Goal: Check status: Check status

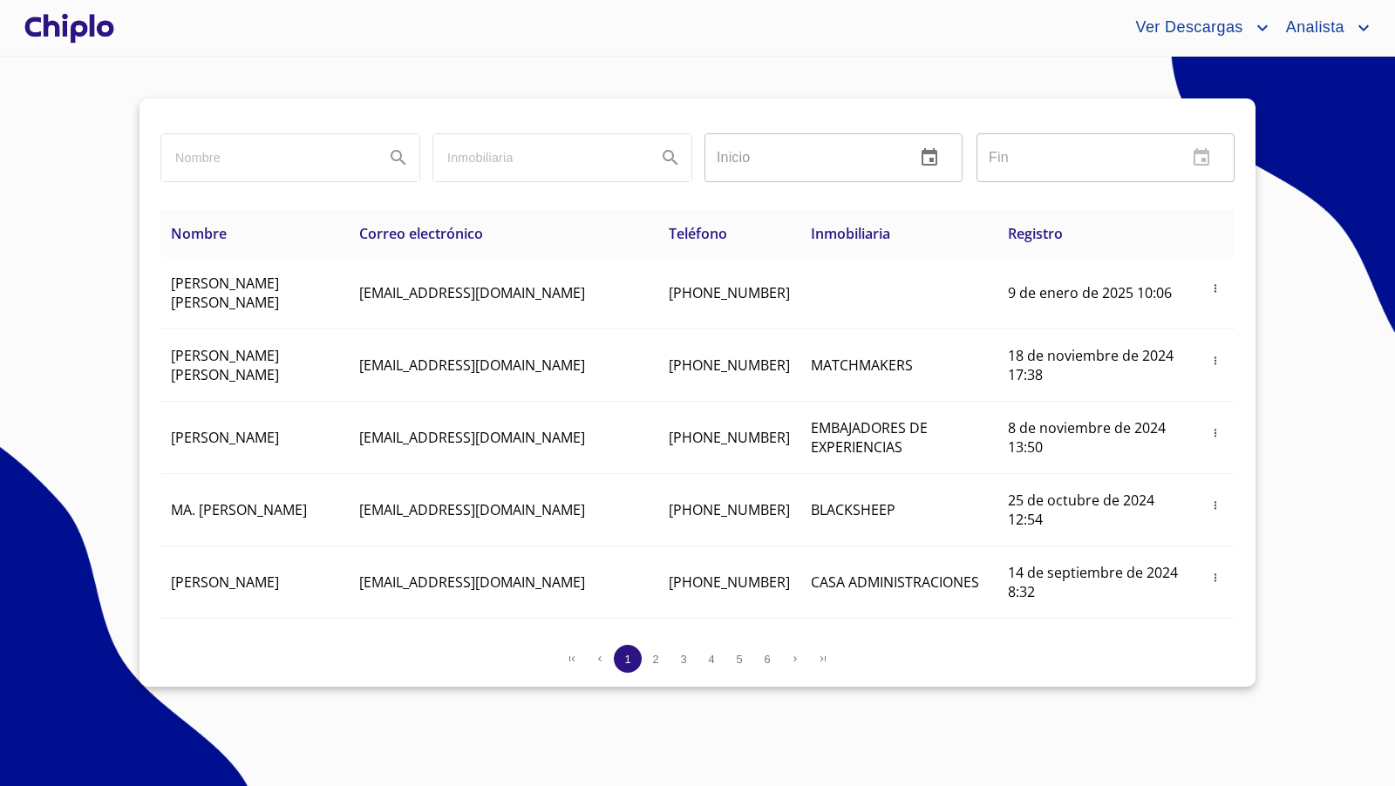
click at [221, 157] on input "search" at bounding box center [265, 157] width 209 height 47
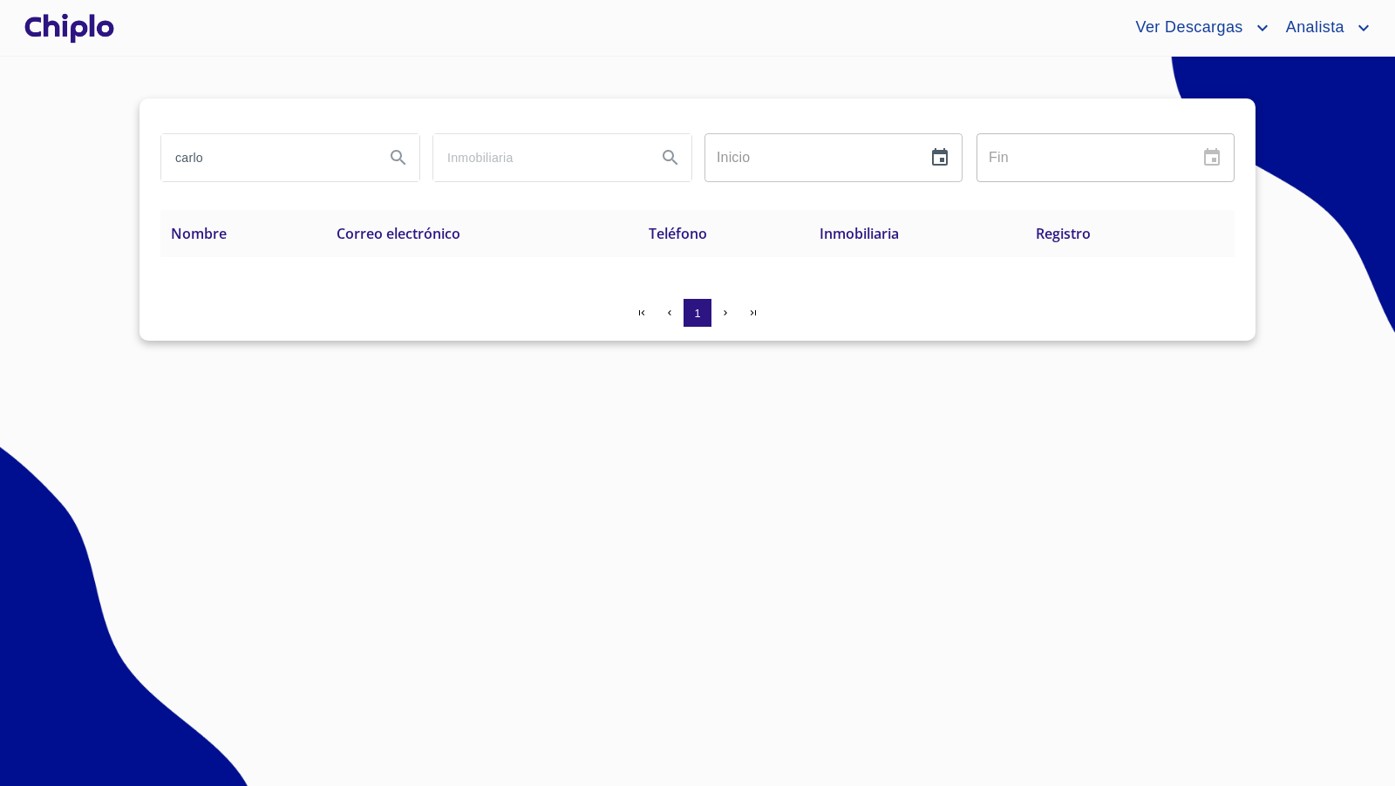
type input "carlo"
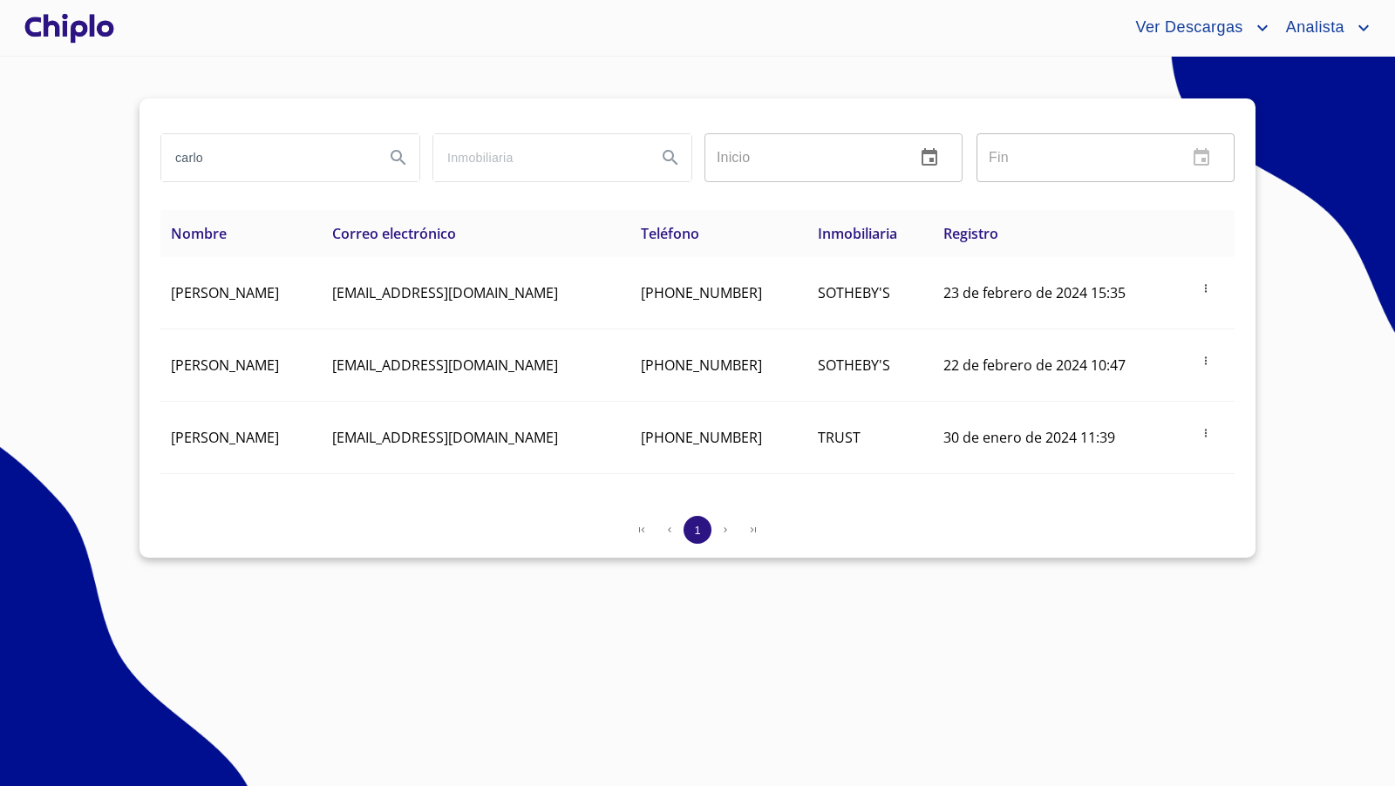
click at [63, 33] on div at bounding box center [69, 28] width 97 height 56
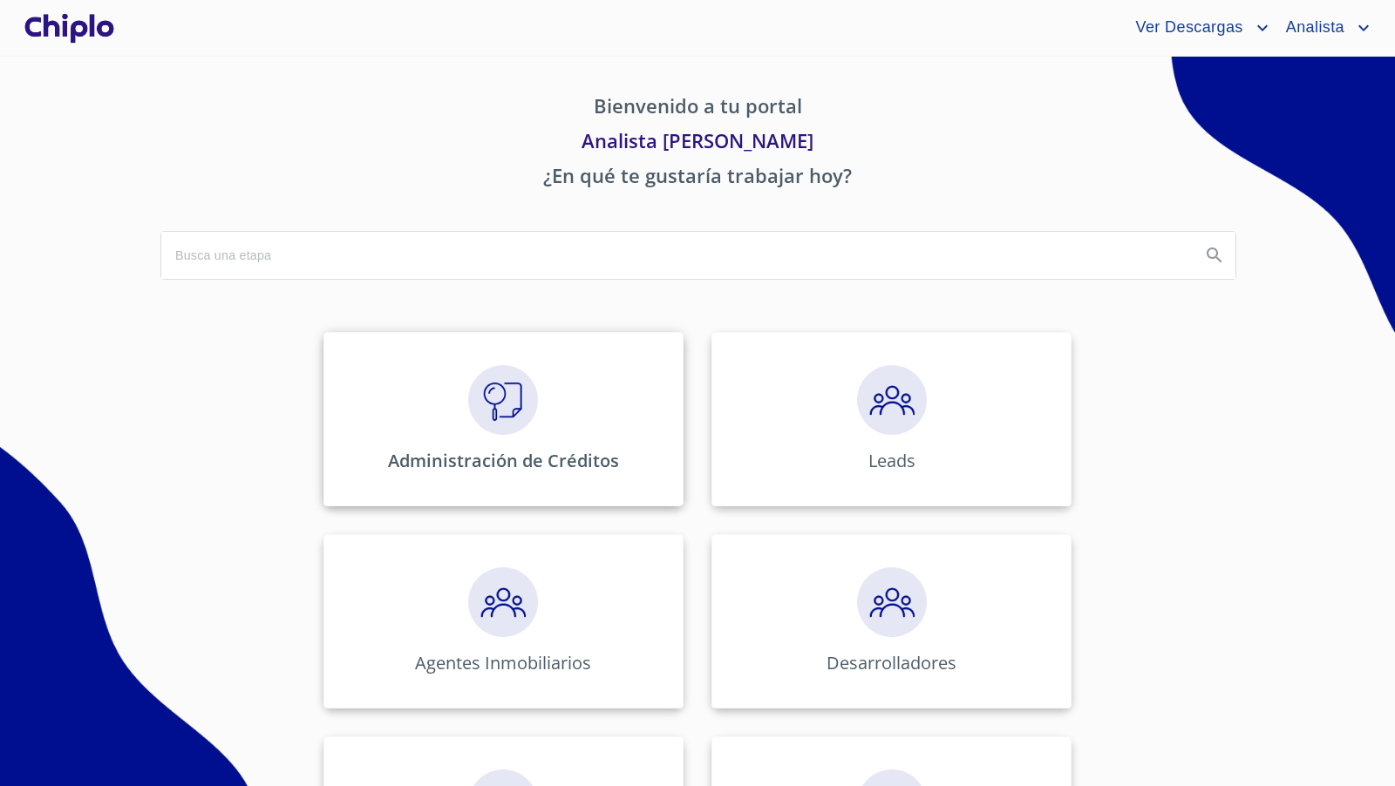
click at [499, 424] on img at bounding box center [503, 400] width 70 height 70
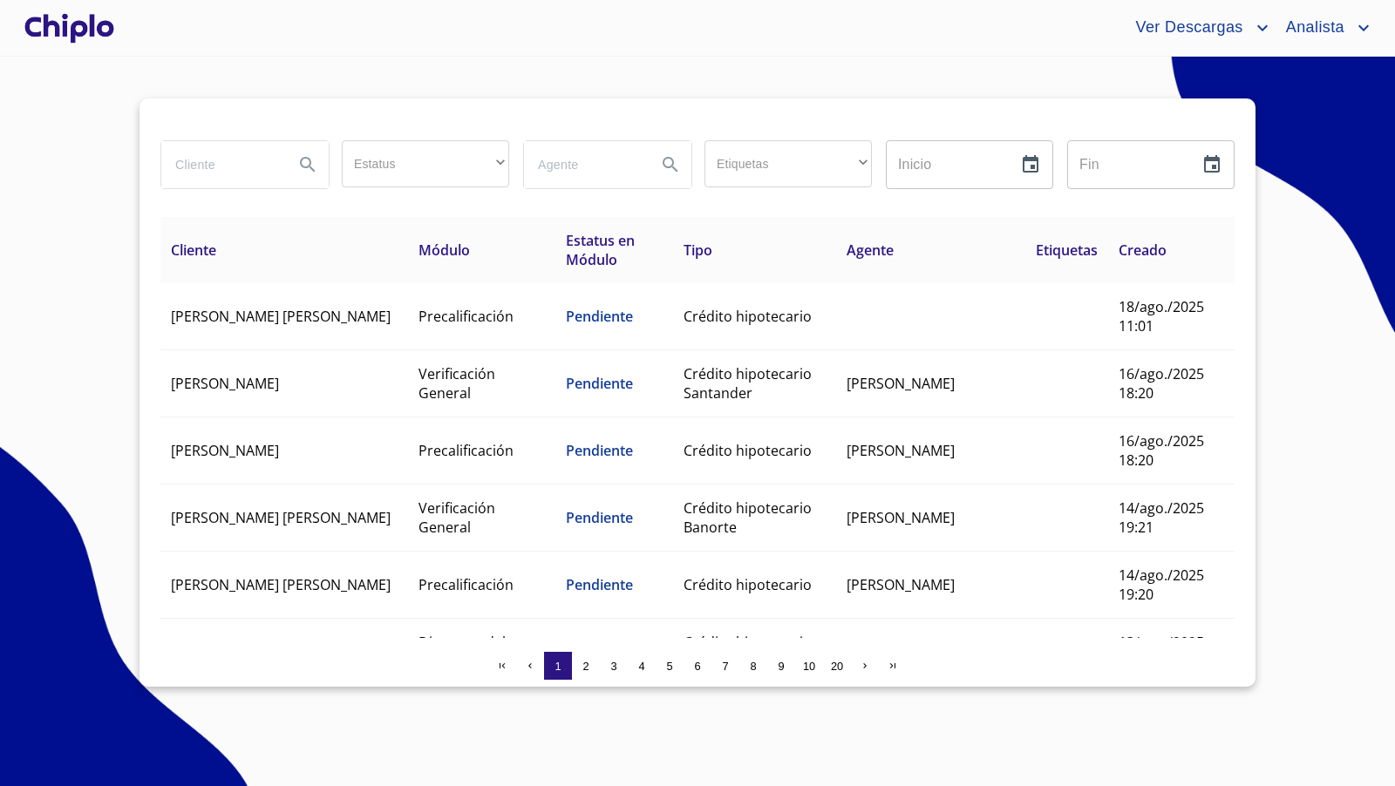
click at [276, 166] on input "search" at bounding box center [220, 164] width 119 height 47
type input "[PERSON_NAME]"
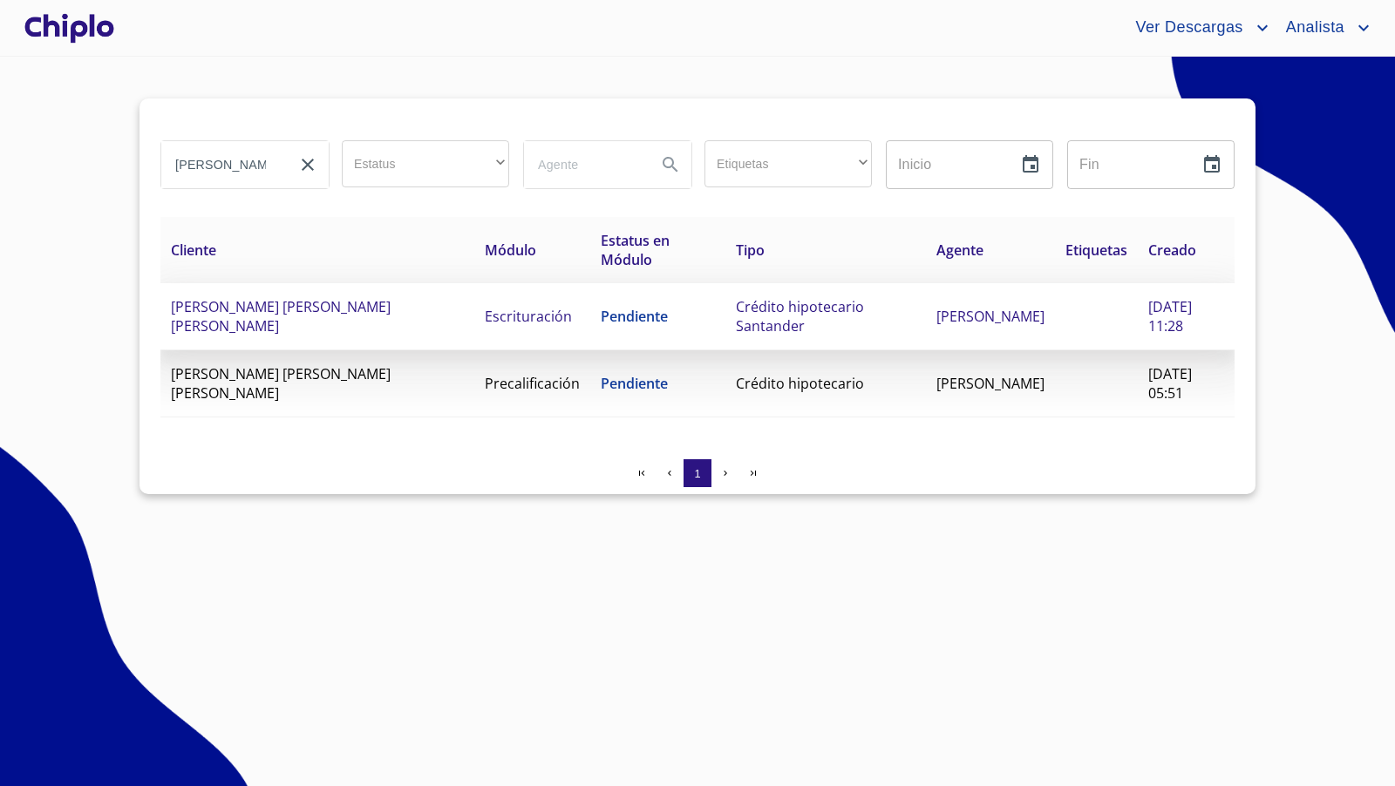
click at [320, 306] on td "[PERSON_NAME] [PERSON_NAME] [PERSON_NAME]" at bounding box center [317, 316] width 314 height 67
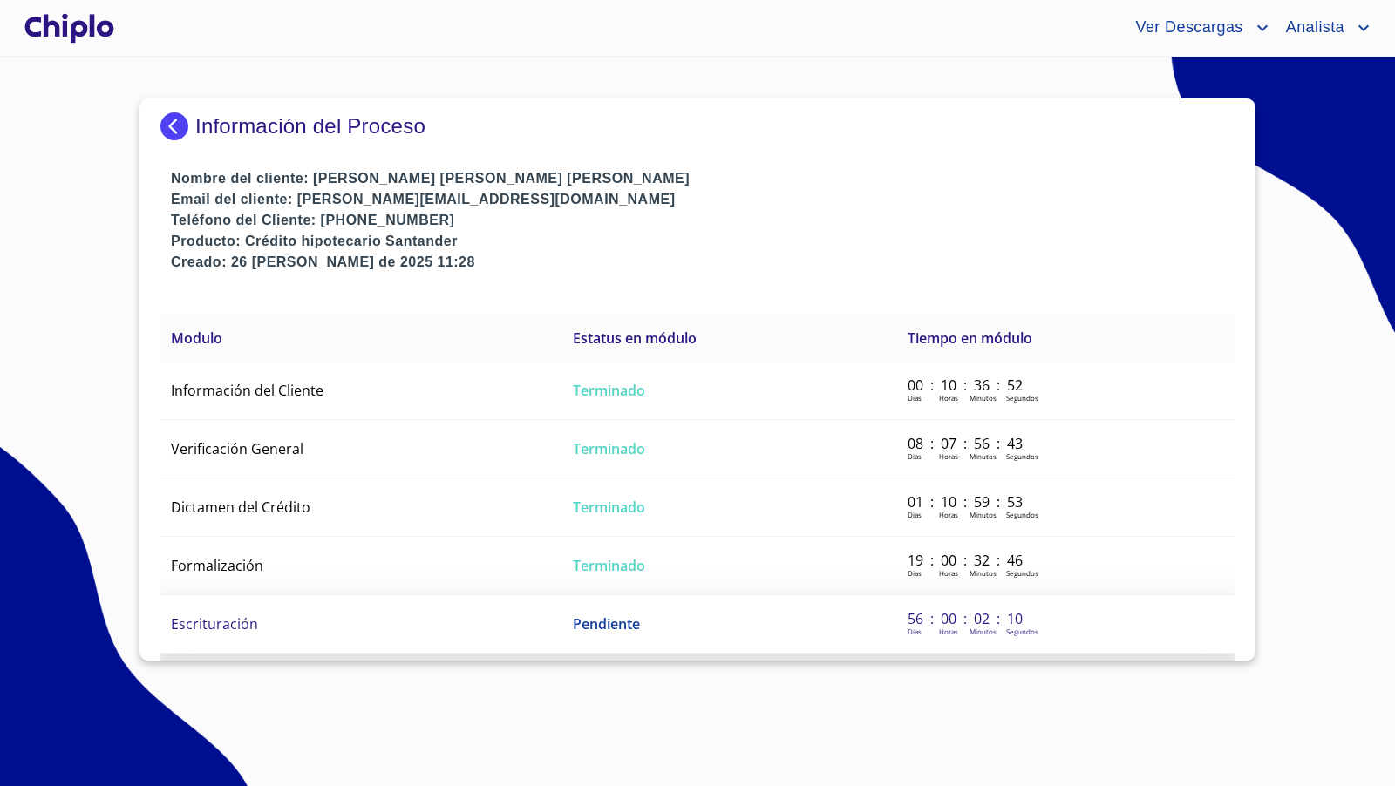
click at [370, 613] on td "Escrituración" at bounding box center [361, 624] width 402 height 58
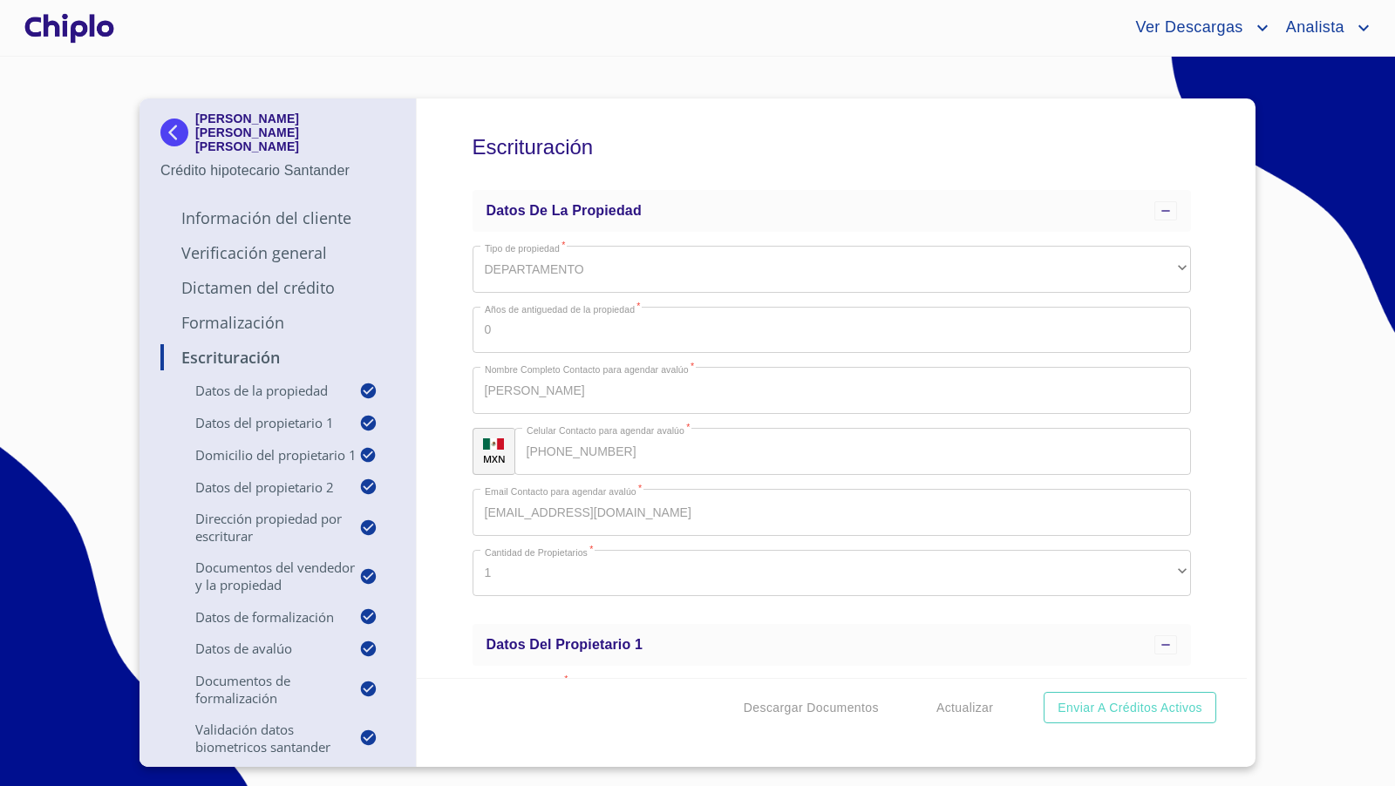
click at [297, 244] on p "Verificación General" at bounding box center [277, 252] width 234 height 21
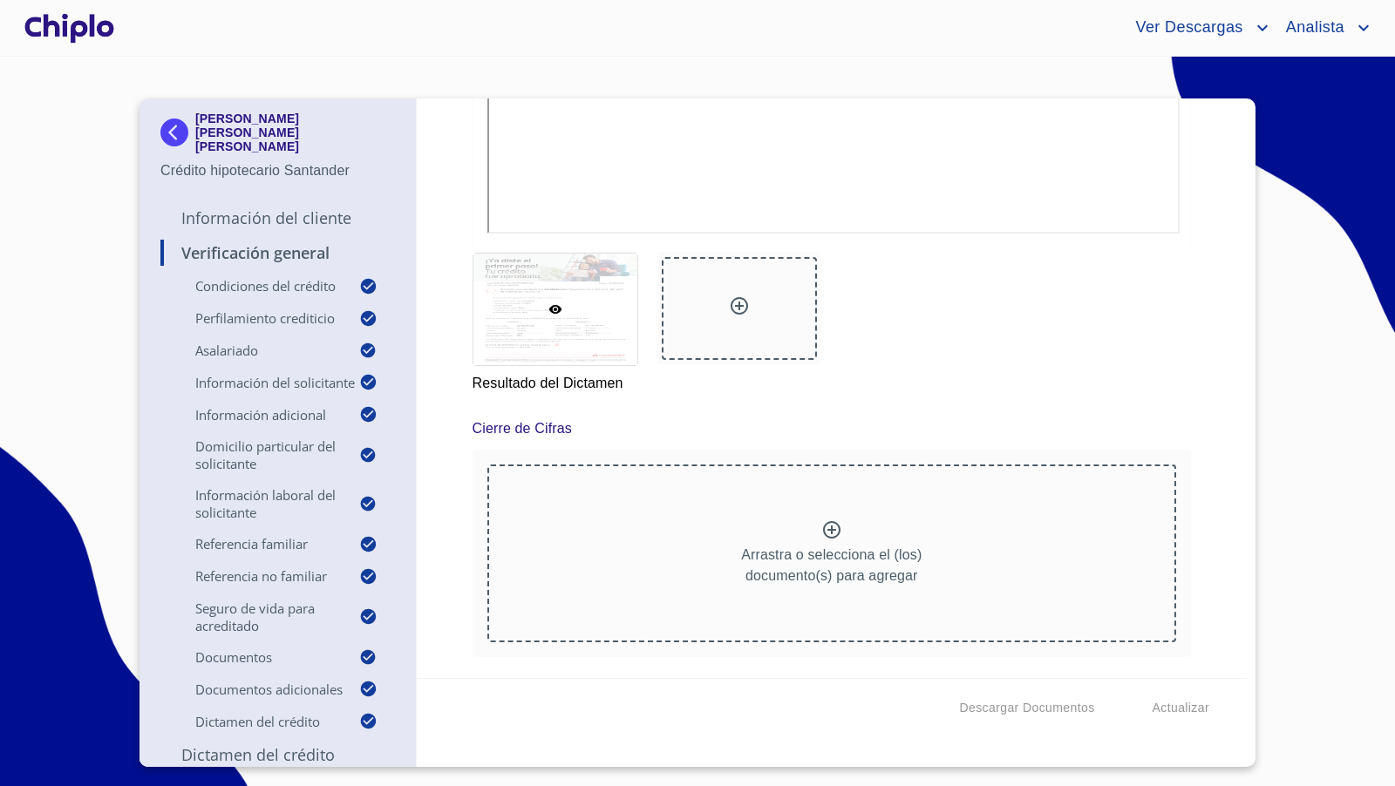
scroll to position [17624, 0]
click at [94, 28] on div at bounding box center [69, 28] width 97 height 56
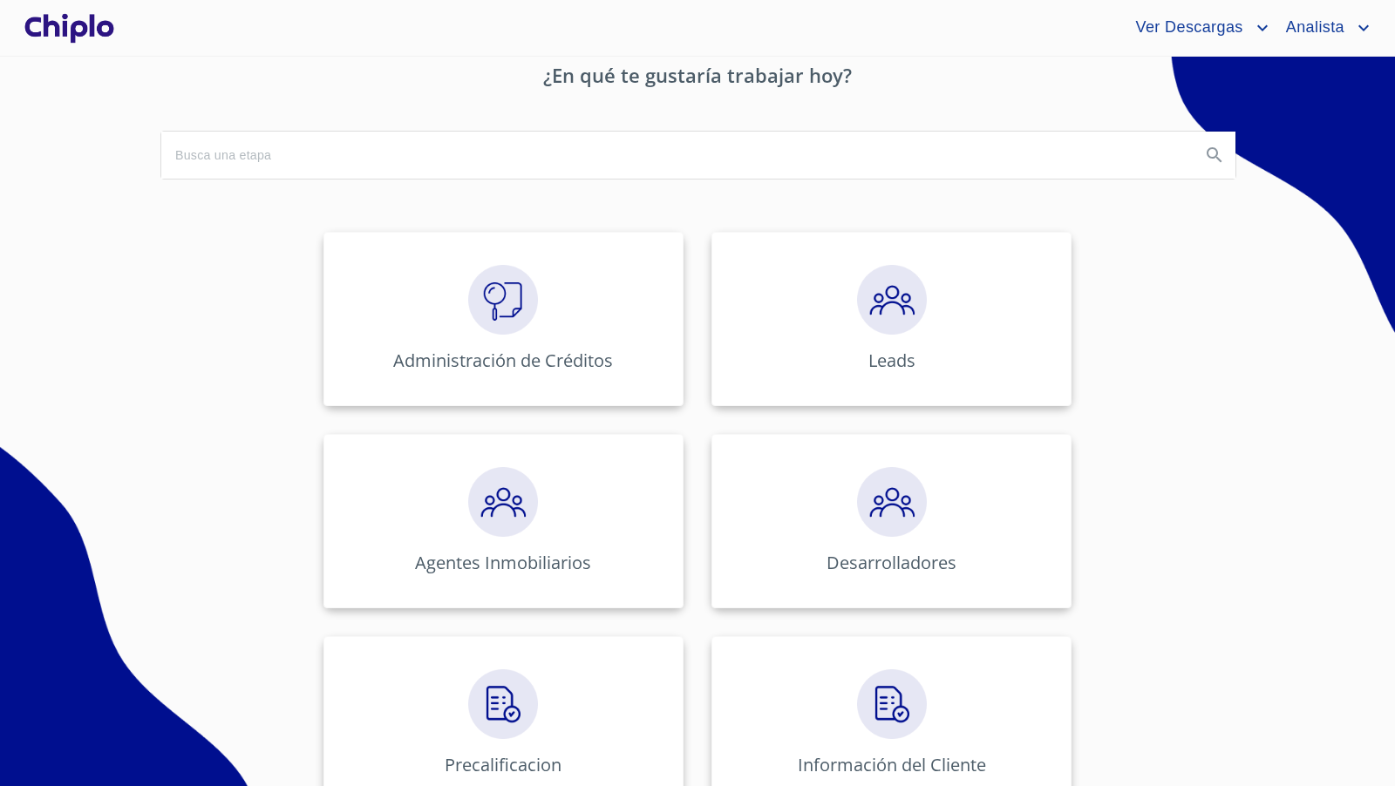
scroll to position [108, 0]
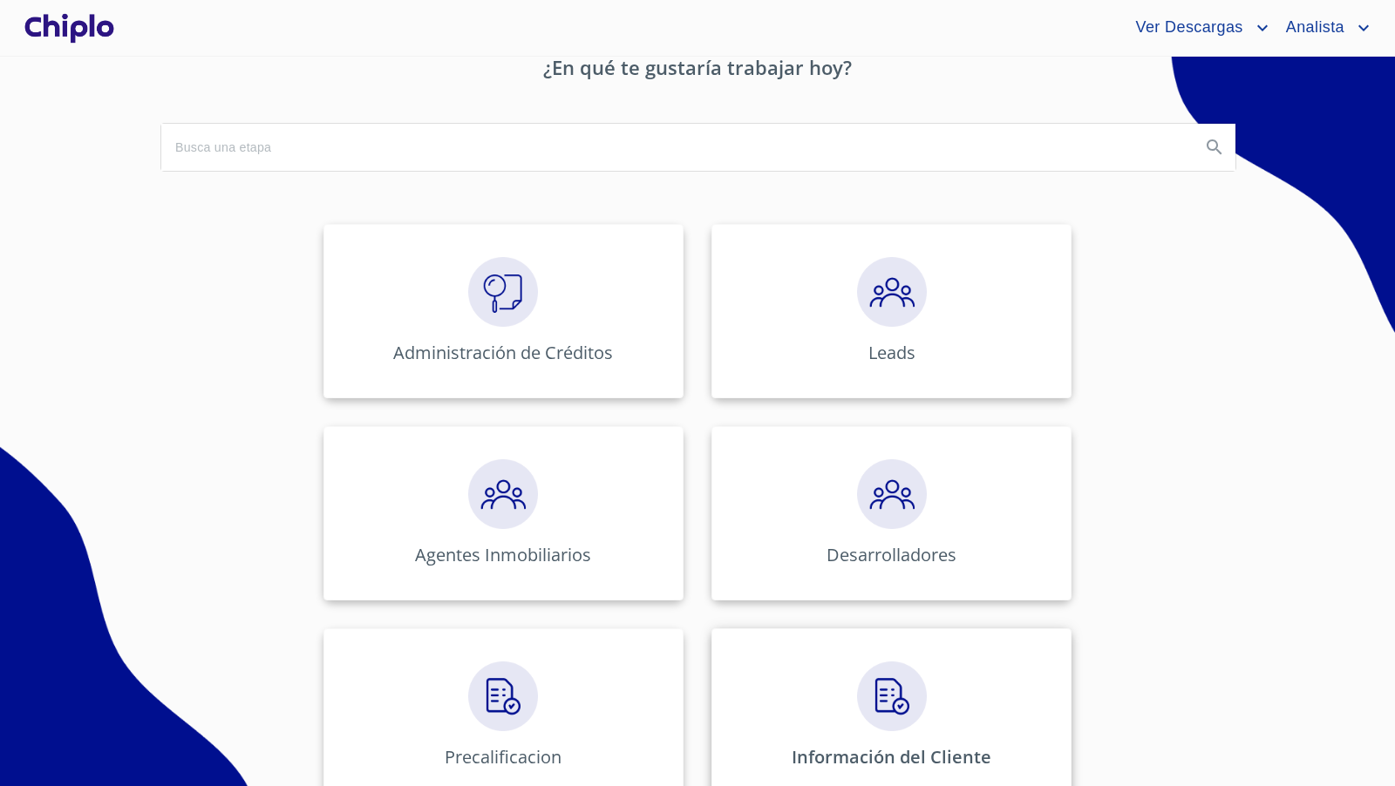
click at [889, 670] on img at bounding box center [892, 697] width 70 height 70
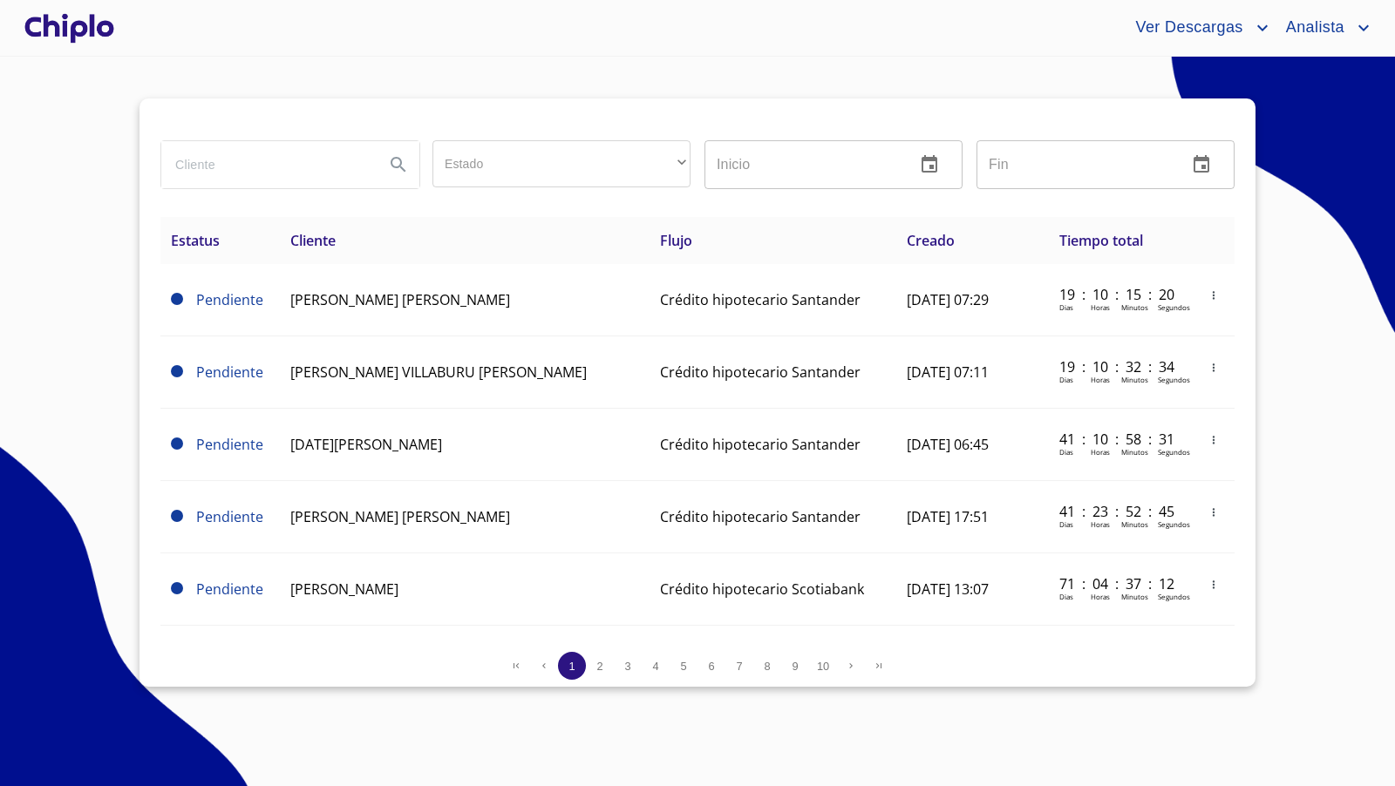
click at [247, 161] on input "search" at bounding box center [265, 164] width 209 height 47
type input "get"
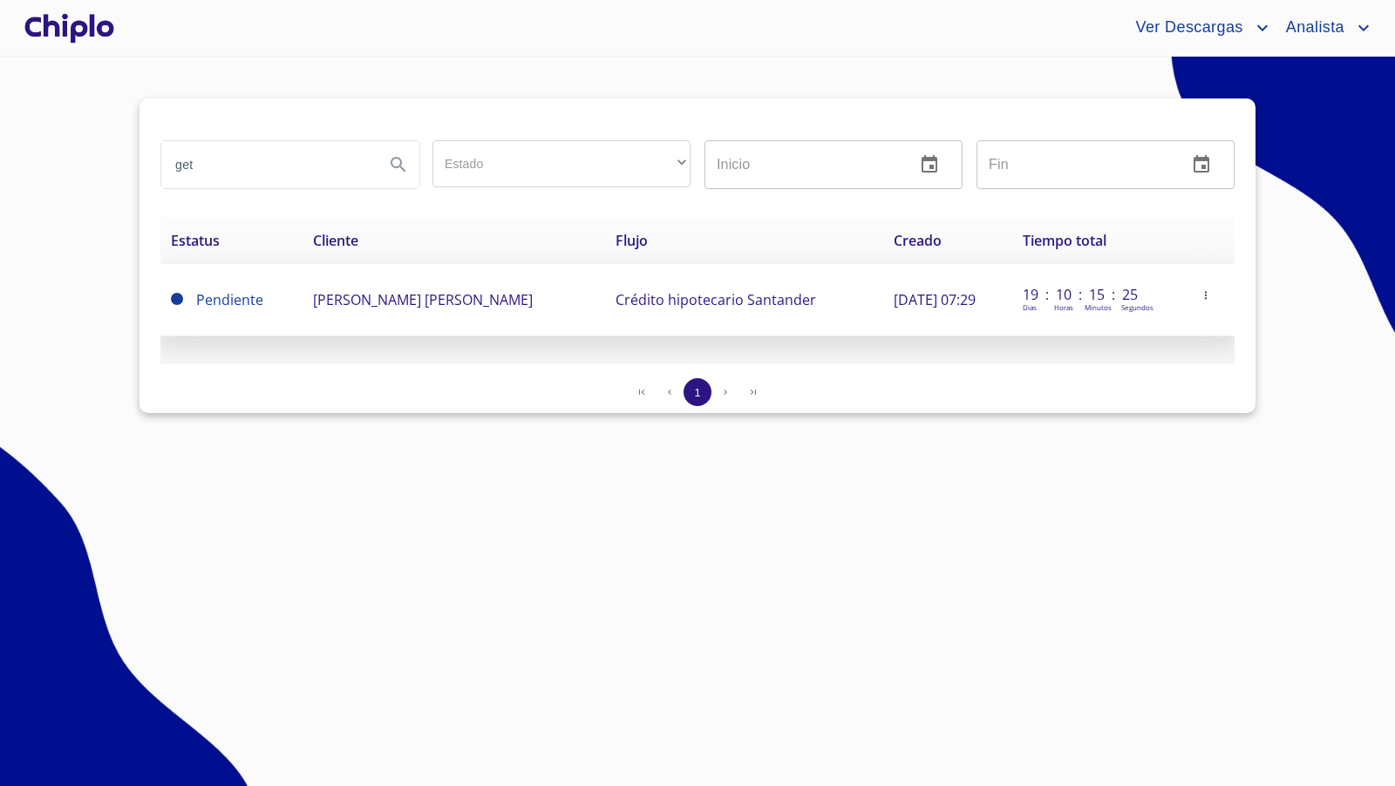
click at [1208, 302] on button "button" at bounding box center [1205, 295] width 17 height 17
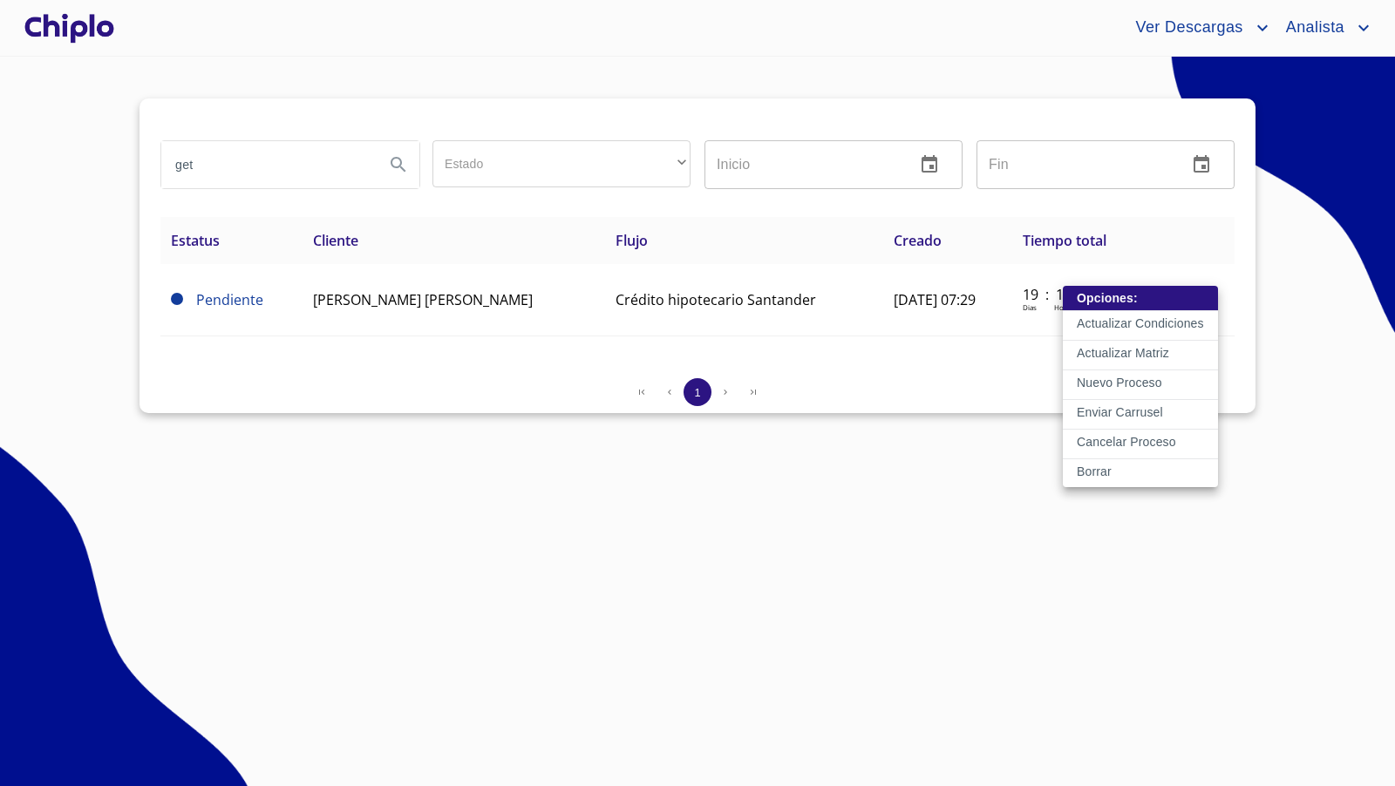
click at [1110, 406] on p "Enviar Carrusel" at bounding box center [1119, 412] width 86 height 17
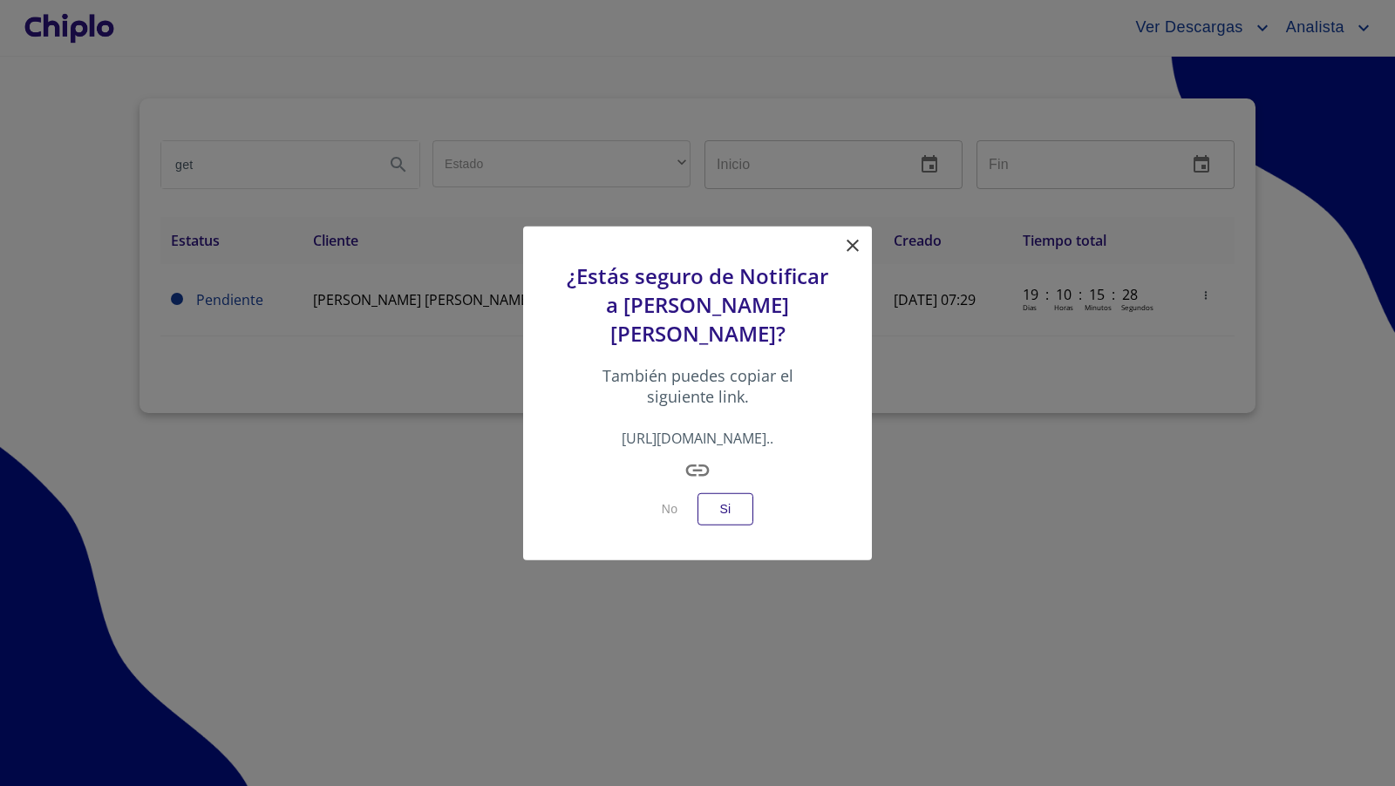
click at [690, 472] on icon "button" at bounding box center [697, 471] width 28 height 28
click at [850, 247] on icon at bounding box center [852, 246] width 12 height 12
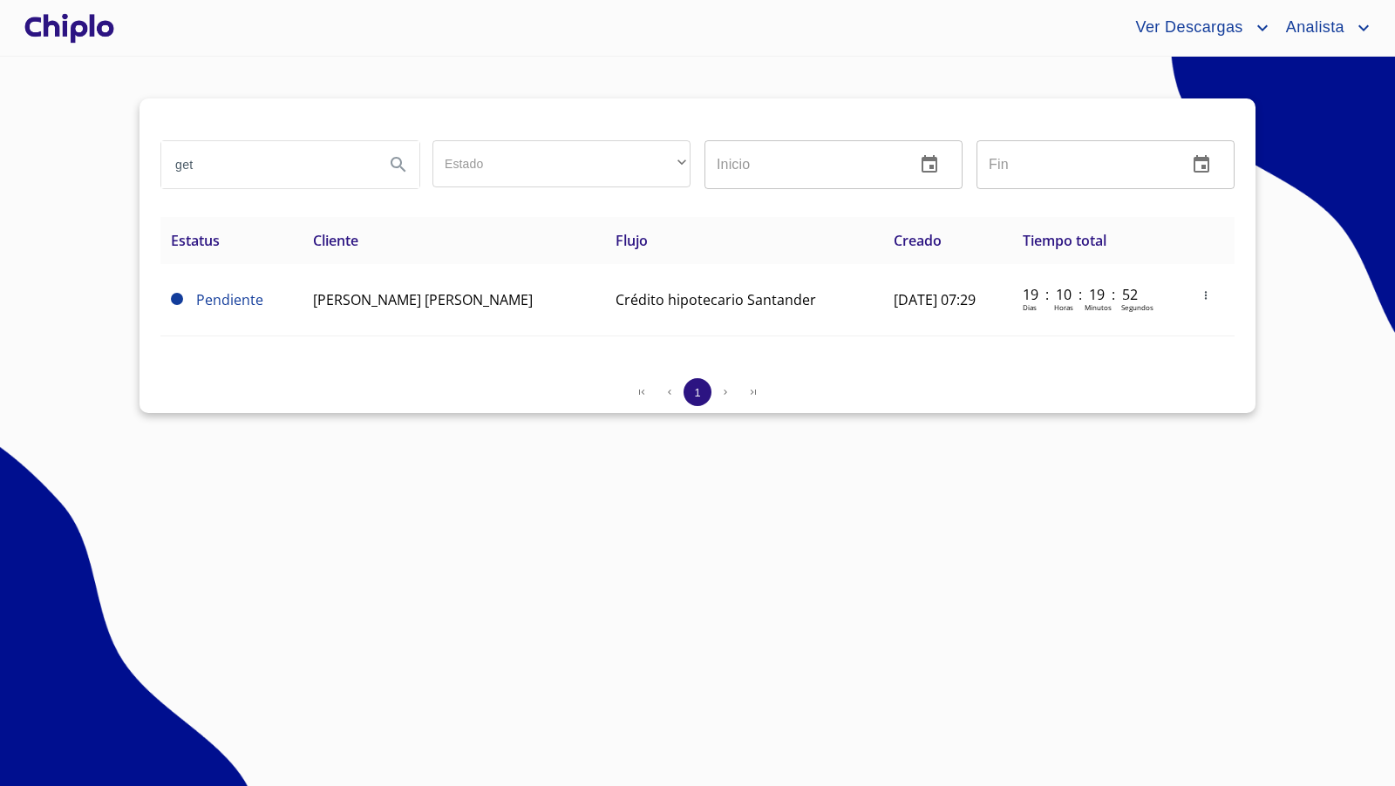
click at [90, 35] on div at bounding box center [69, 28] width 97 height 56
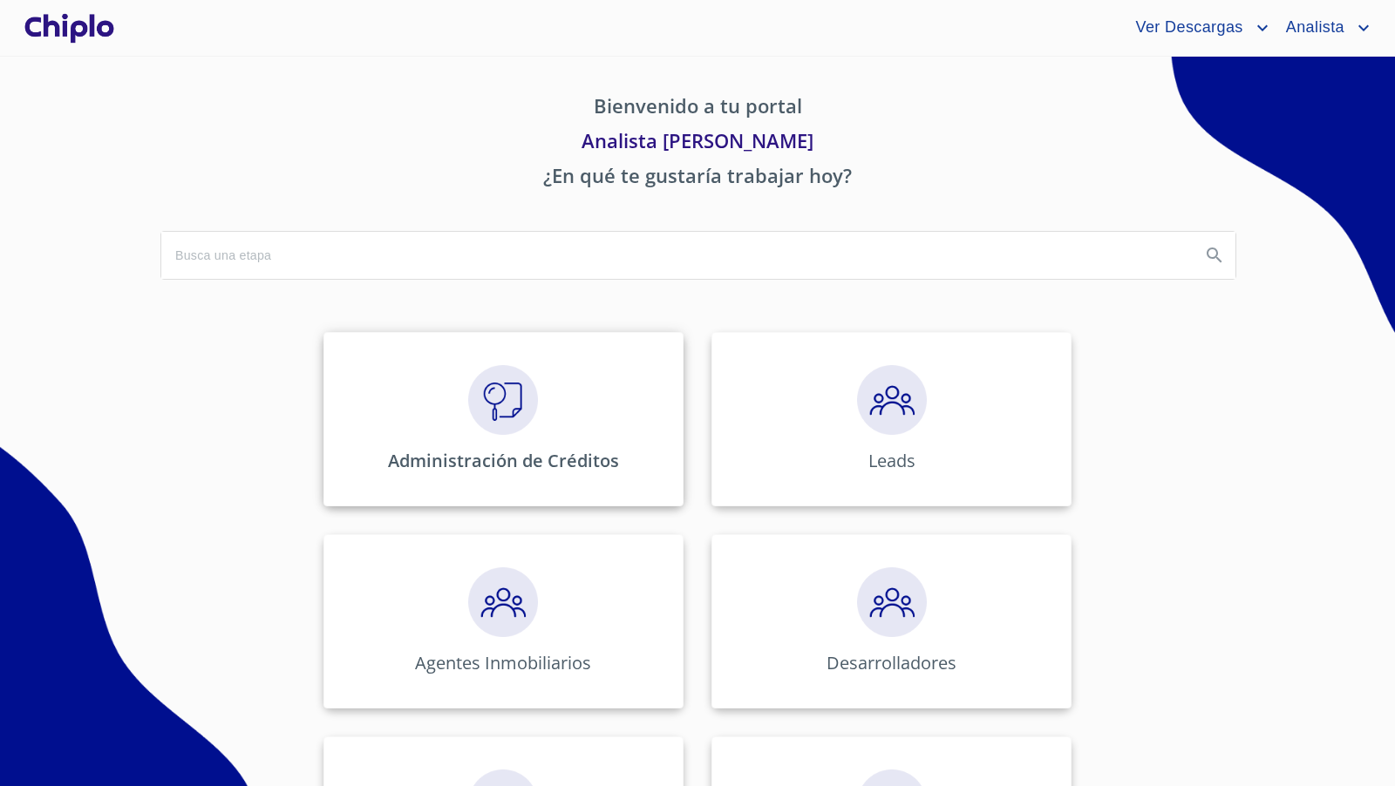
click at [533, 421] on img at bounding box center [503, 400] width 70 height 70
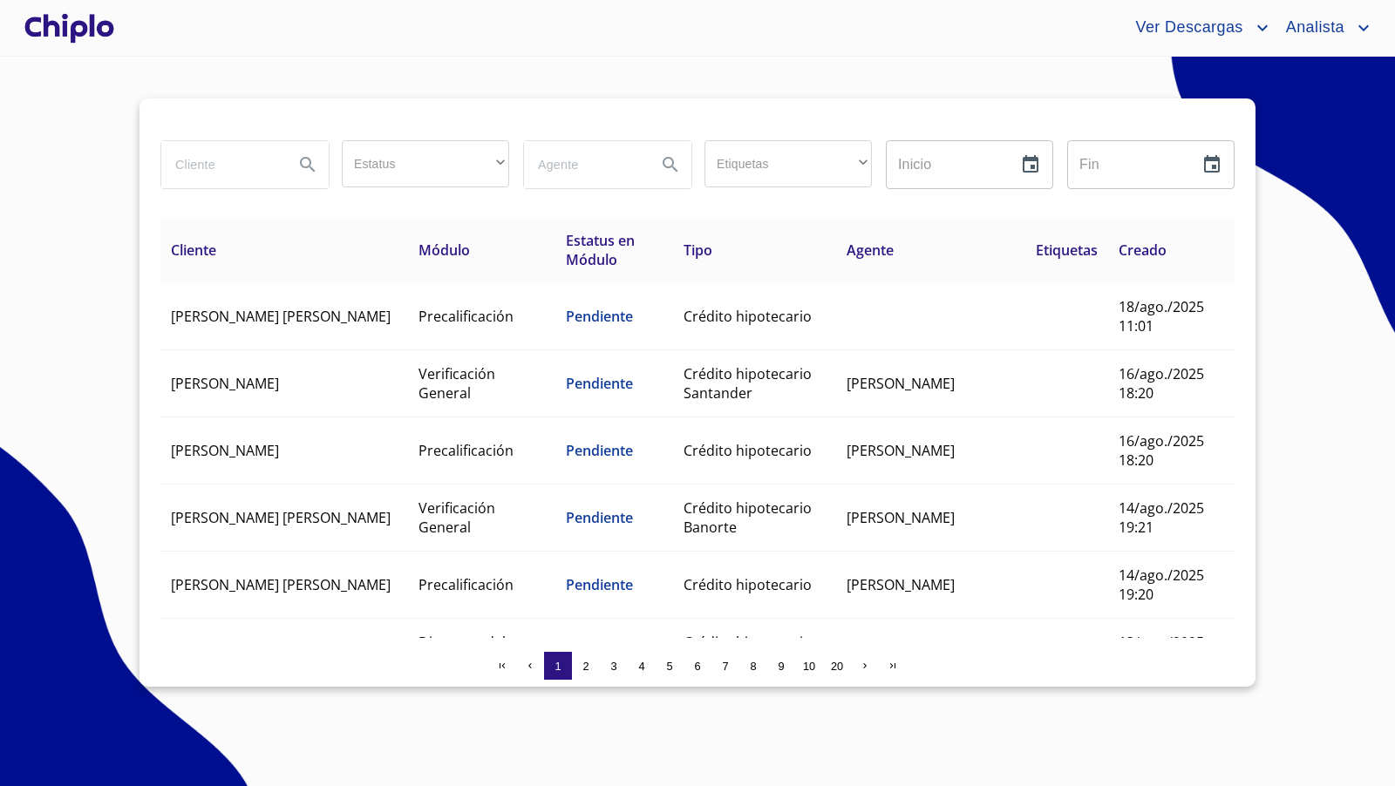
click at [232, 170] on input "search" at bounding box center [220, 164] width 119 height 47
type input "[PERSON_NAME]"
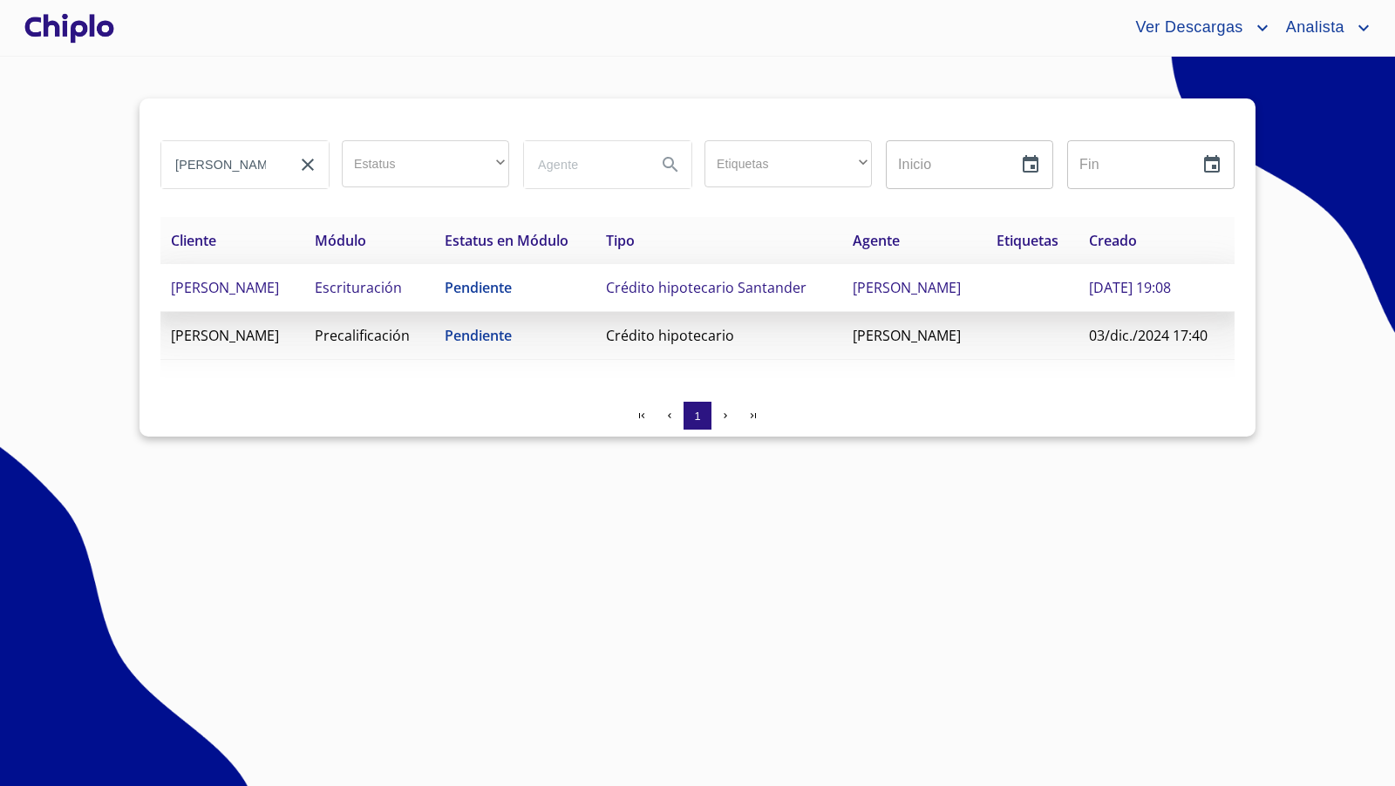
click at [304, 296] on td "[PERSON_NAME]" at bounding box center [232, 288] width 144 height 48
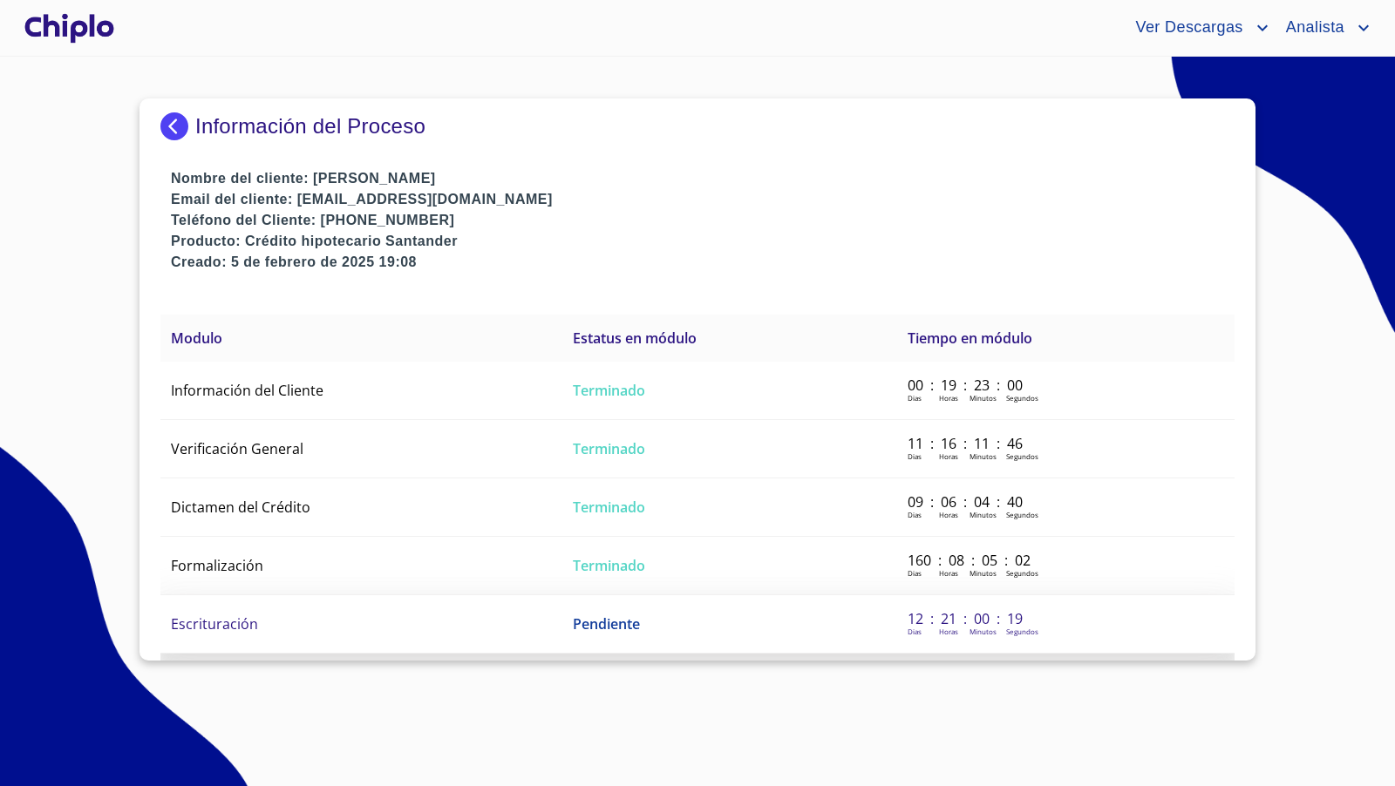
click at [587, 617] on span "Pendiente" at bounding box center [606, 623] width 67 height 19
